Goal: Task Accomplishment & Management: Use online tool/utility

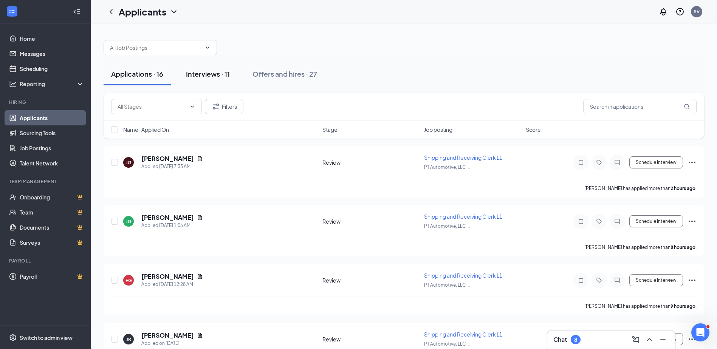
click at [212, 73] on div "Interviews · 11" at bounding box center [208, 73] width 44 height 9
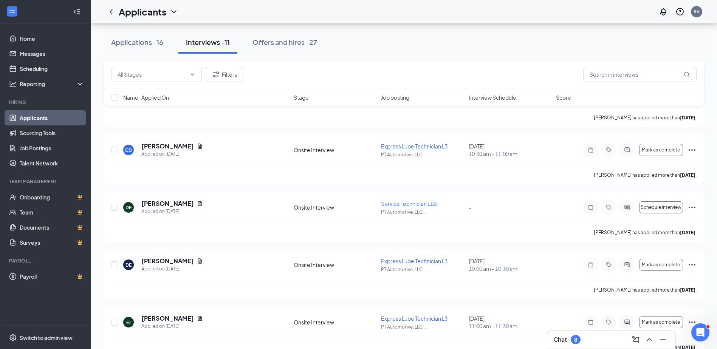
scroll to position [189, 0]
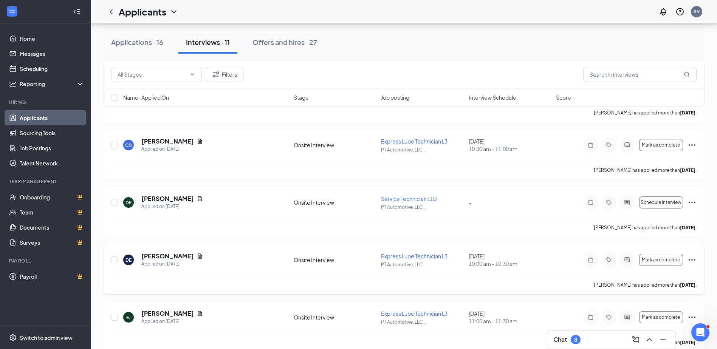
click at [692, 259] on icon "Ellipses" at bounding box center [691, 260] width 7 height 2
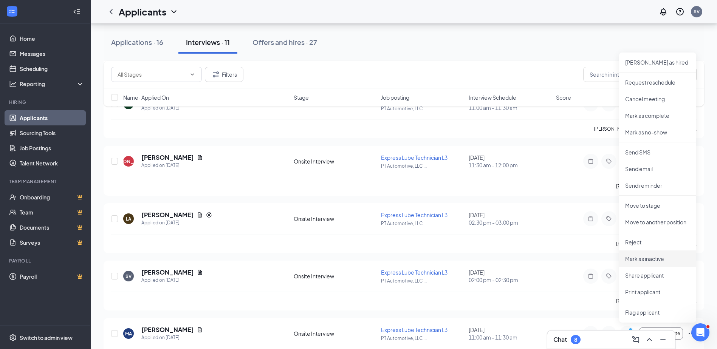
scroll to position [415, 0]
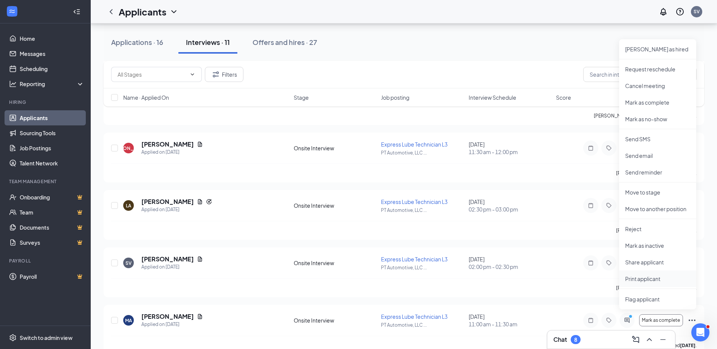
click at [643, 280] on p "Print applicant" at bounding box center [657, 279] width 65 height 8
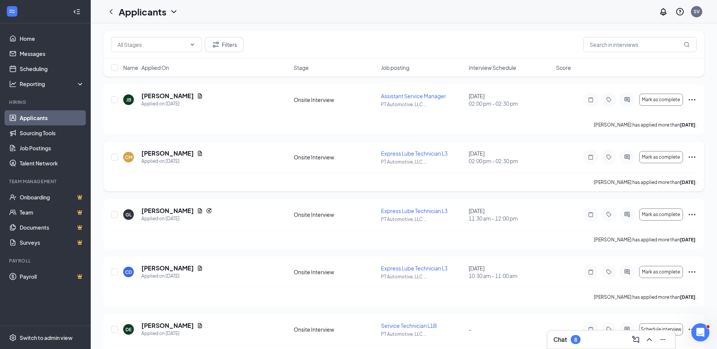
scroll to position [0, 0]
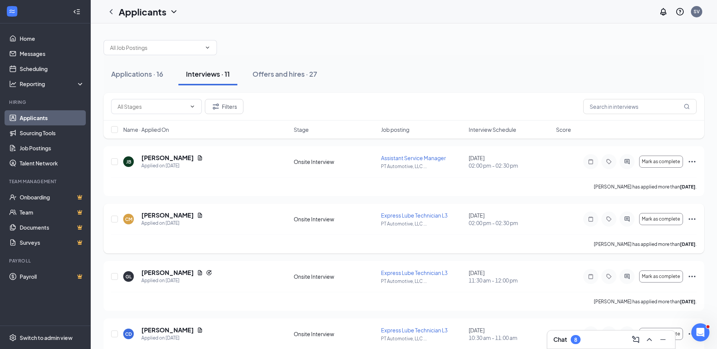
click at [690, 217] on icon "Ellipses" at bounding box center [691, 219] width 9 height 9
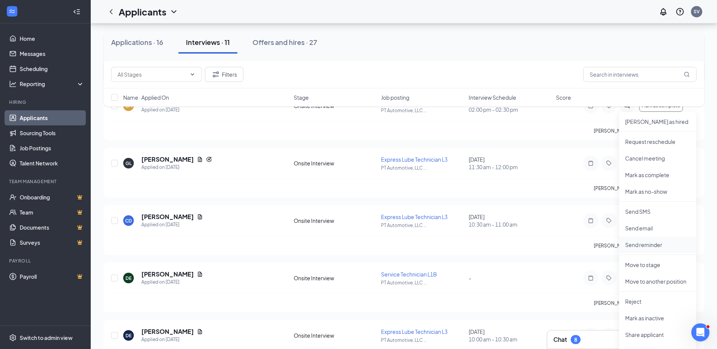
scroll to position [189, 0]
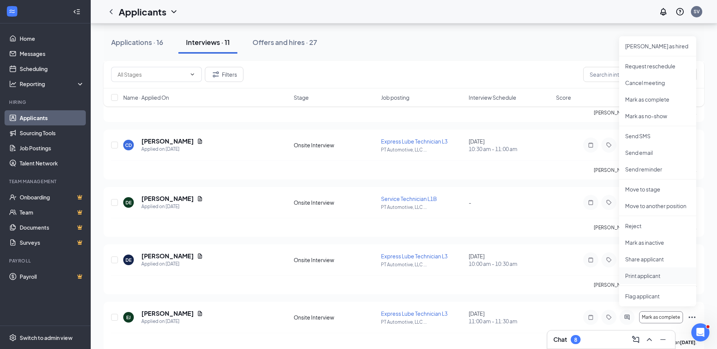
click at [641, 277] on p "Print applicant" at bounding box center [657, 276] width 65 height 8
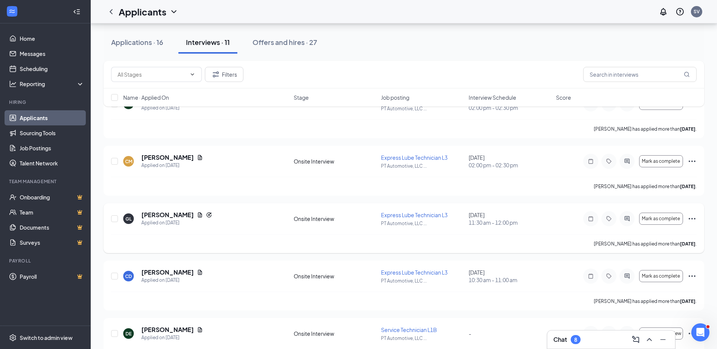
scroll to position [76, 0]
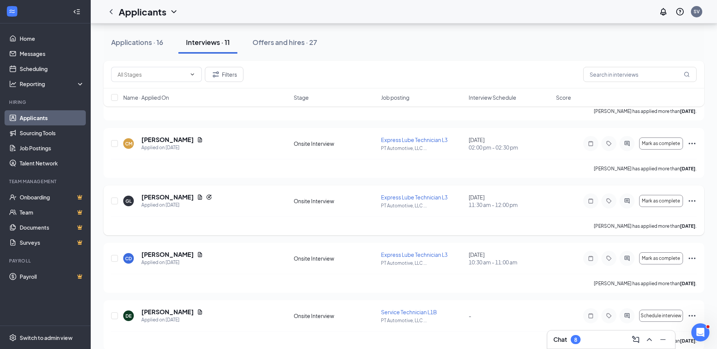
click at [690, 200] on icon "Ellipses" at bounding box center [691, 200] width 9 height 9
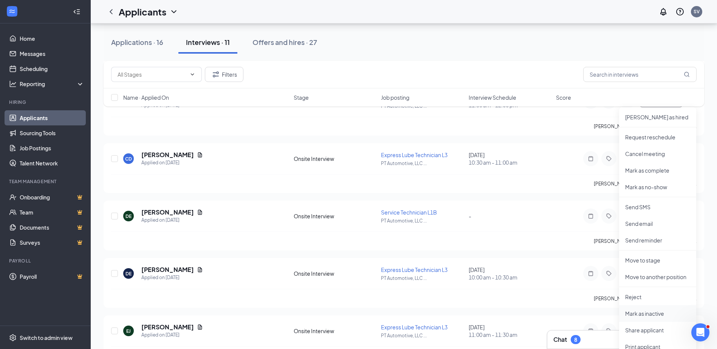
scroll to position [189, 0]
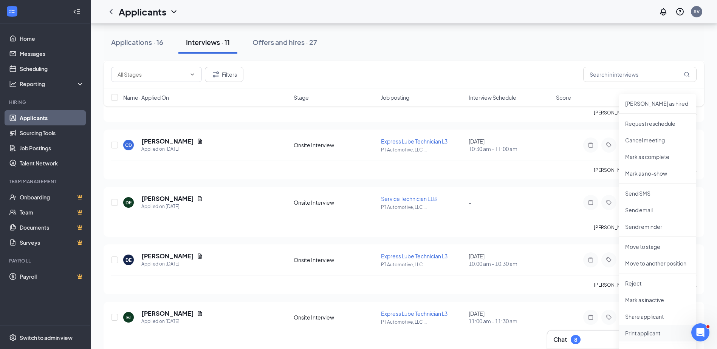
click at [638, 334] on p "Print applicant" at bounding box center [657, 333] width 65 height 8
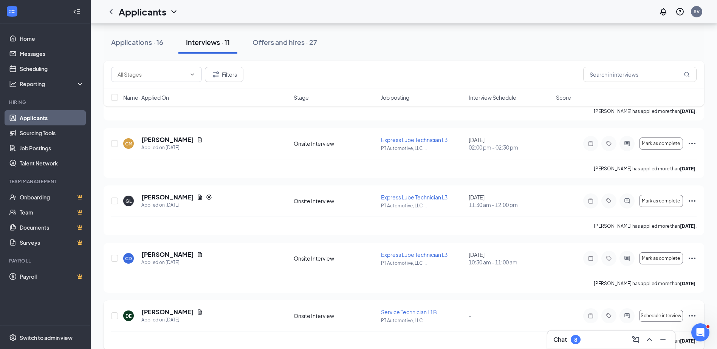
scroll to position [113, 0]
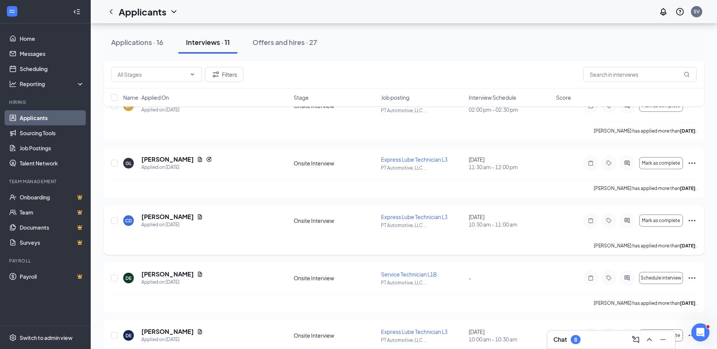
click at [693, 220] on icon "Ellipses" at bounding box center [691, 220] width 9 height 9
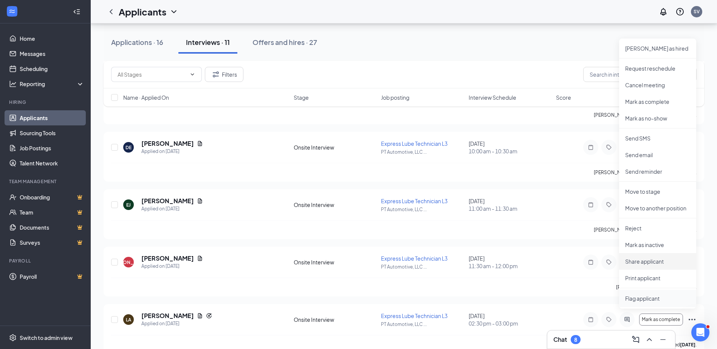
scroll to position [302, 0]
click at [634, 278] on p "Print applicant" at bounding box center [657, 277] width 65 height 8
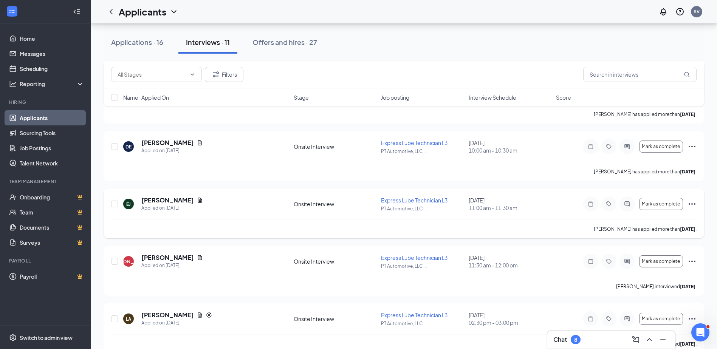
click at [691, 203] on icon "Ellipses" at bounding box center [691, 203] width 9 height 9
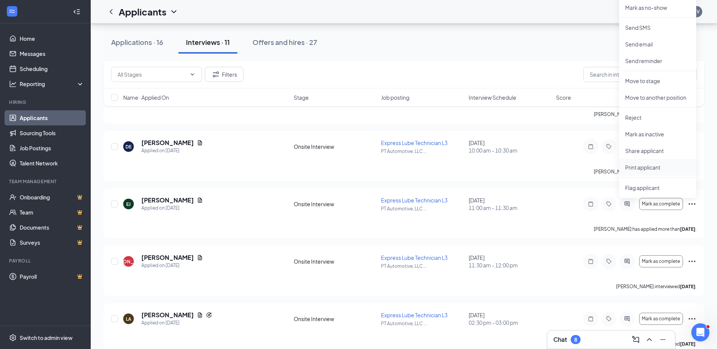
click at [645, 168] on p "Print applicant" at bounding box center [657, 168] width 65 height 8
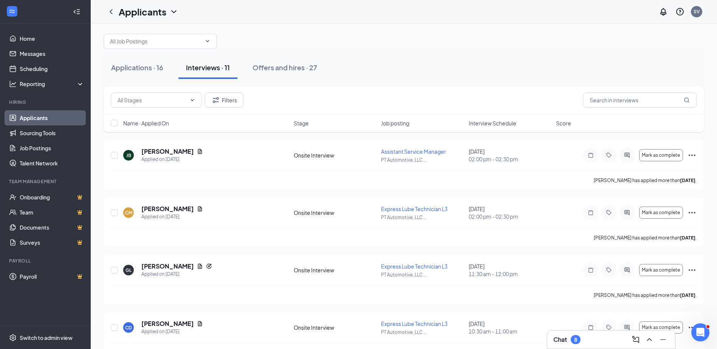
scroll to position [0, 0]
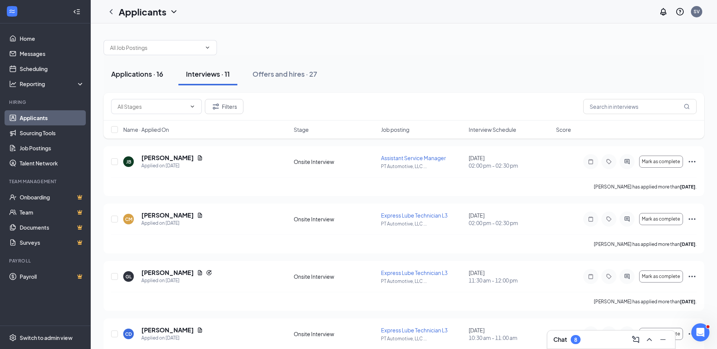
click at [133, 71] on div "Applications · 16" at bounding box center [137, 73] width 52 height 9
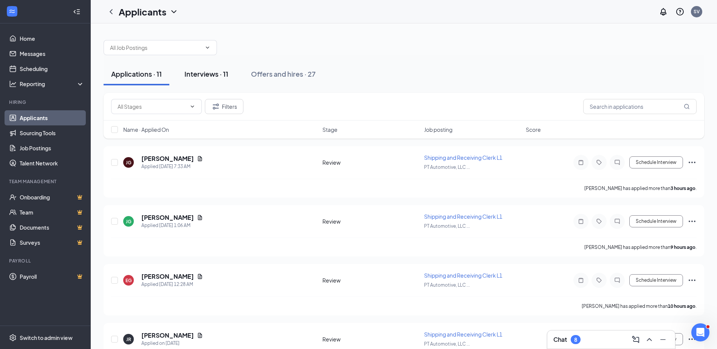
drag, startPoint x: 203, startPoint y: 71, endPoint x: 202, endPoint y: 75, distance: 4.2
click at [203, 73] on div "Interviews · 11" at bounding box center [206, 73] width 44 height 9
